Goal: Book appointment/travel/reservation

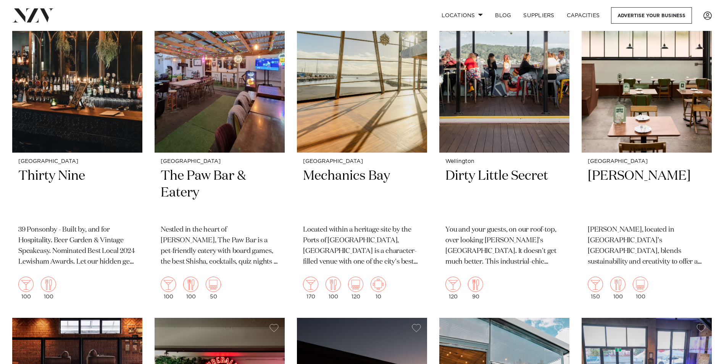
scroll to position [3625, 0]
click at [53, 176] on h2 "Thirty Nine" at bounding box center [77, 194] width 118 height 52
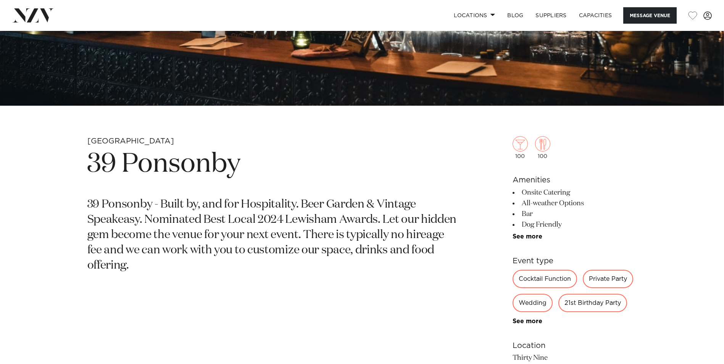
scroll to position [343, 0]
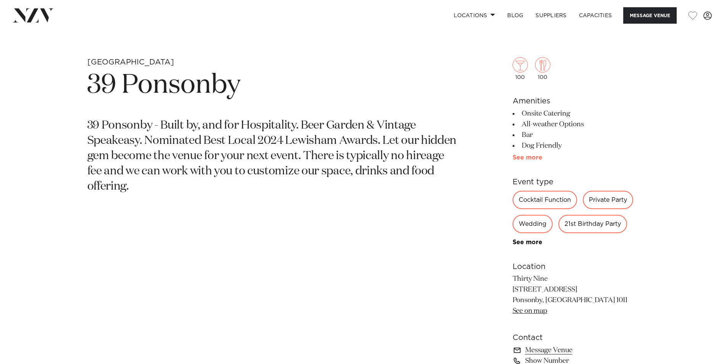
click at [528, 157] on link "See more" at bounding box center [542, 158] width 60 height 6
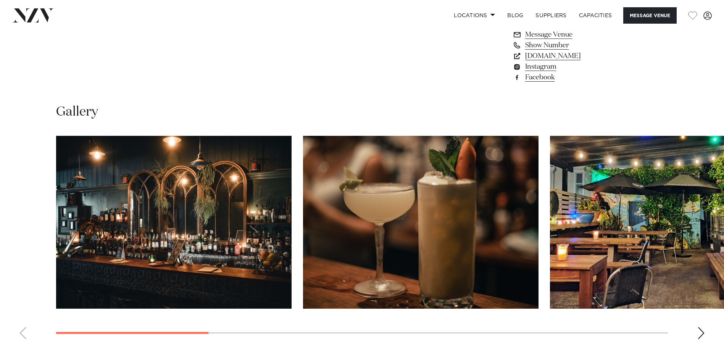
scroll to position [725, 0]
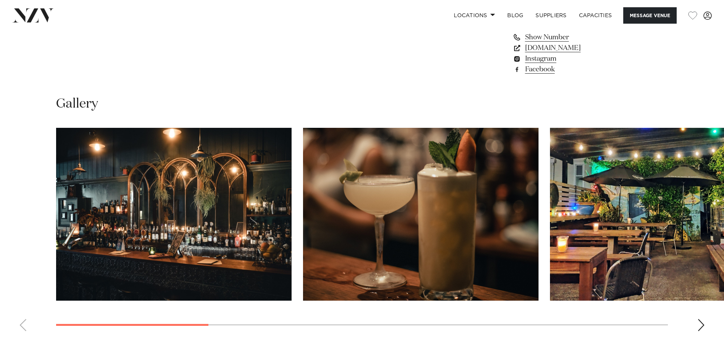
click at [698, 326] on div "Next slide" at bounding box center [701, 325] width 8 height 12
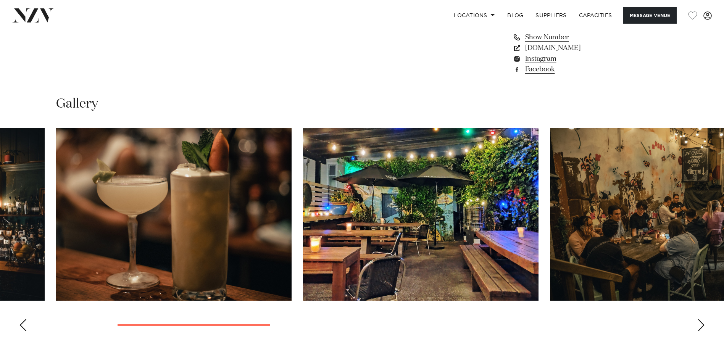
click at [698, 326] on div "Next slide" at bounding box center [701, 325] width 8 height 12
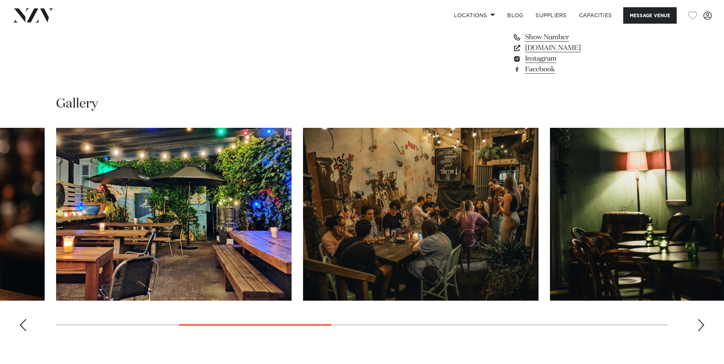
click at [698, 326] on div "Next slide" at bounding box center [701, 325] width 8 height 12
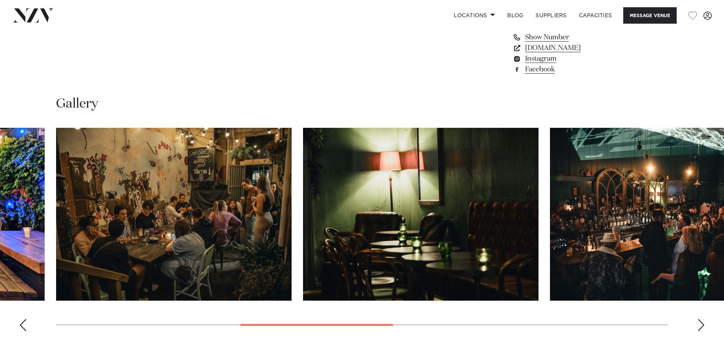
click at [698, 326] on div "Next slide" at bounding box center [701, 325] width 8 height 12
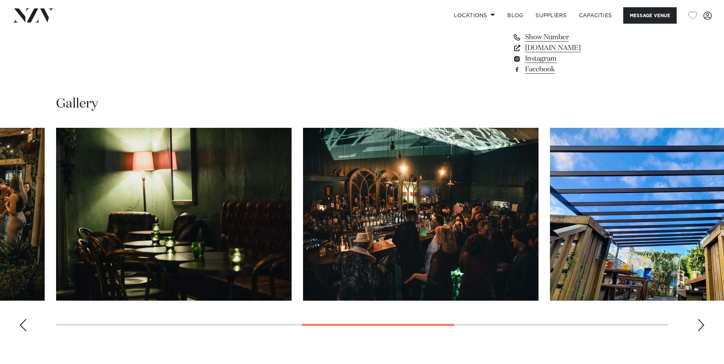
click at [698, 326] on div "Next slide" at bounding box center [701, 325] width 8 height 12
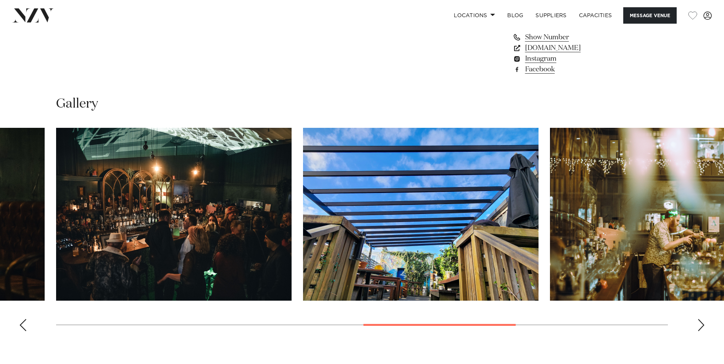
click at [698, 326] on div "Next slide" at bounding box center [701, 325] width 8 height 12
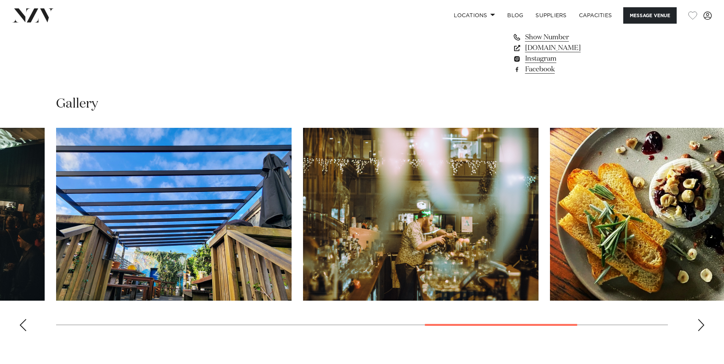
click at [698, 326] on div "Next slide" at bounding box center [701, 325] width 8 height 12
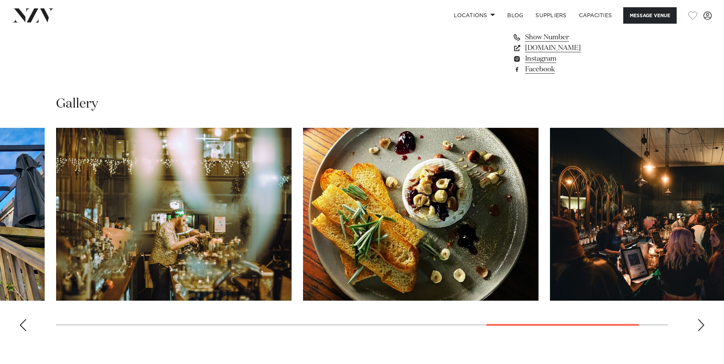
click at [698, 326] on div "Next slide" at bounding box center [701, 325] width 8 height 12
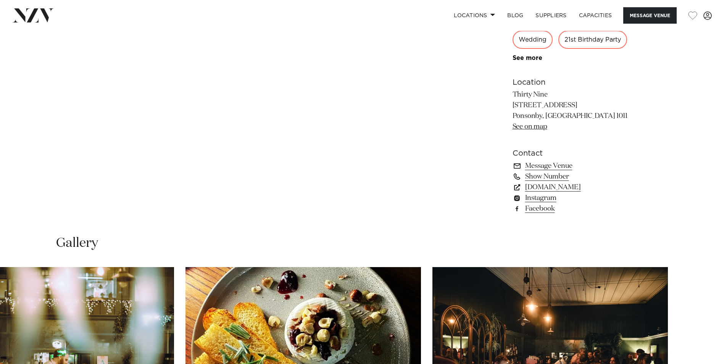
scroll to position [572, 0]
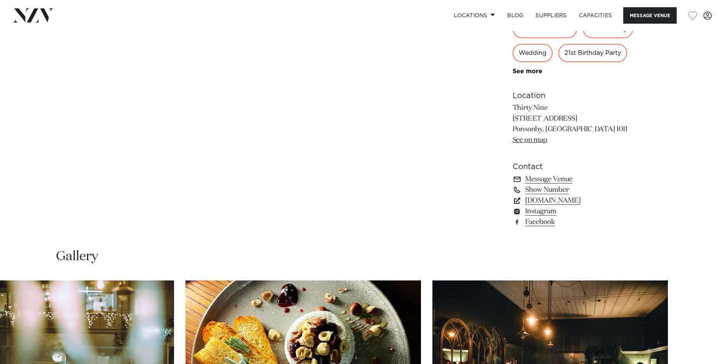
click at [568, 200] on link "[DOMAIN_NAME]" at bounding box center [574, 200] width 124 height 11
